Goal: Find specific page/section: Find specific page/section

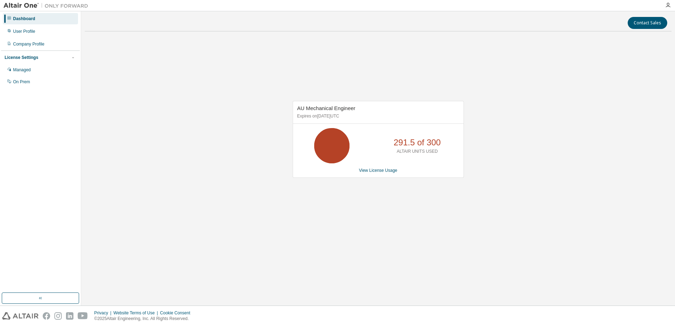
drag, startPoint x: 286, startPoint y: 72, endPoint x: 228, endPoint y: 140, distance: 89.9
click at [285, 73] on div "AU Mechanical Engineer Expires on January 1, 2038 UTC 291.5 of 300 ALTAIR UNITS…" at bounding box center [378, 143] width 587 height 212
